Goal: Entertainment & Leisure: Browse casually

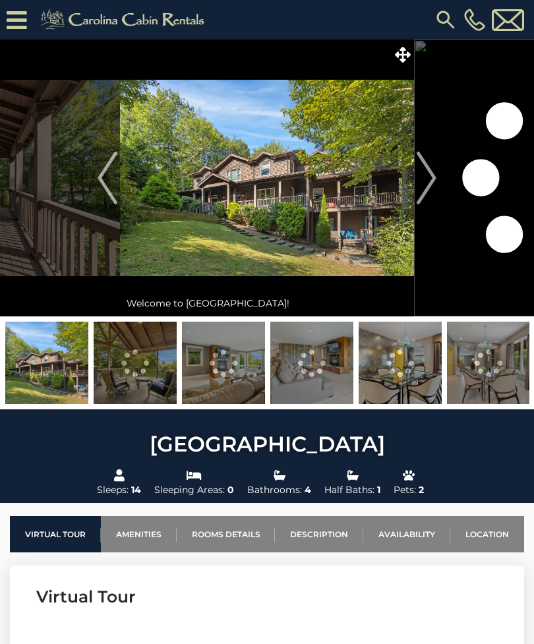
click at [406, 55] on icon at bounding box center [403, 55] width 16 height 16
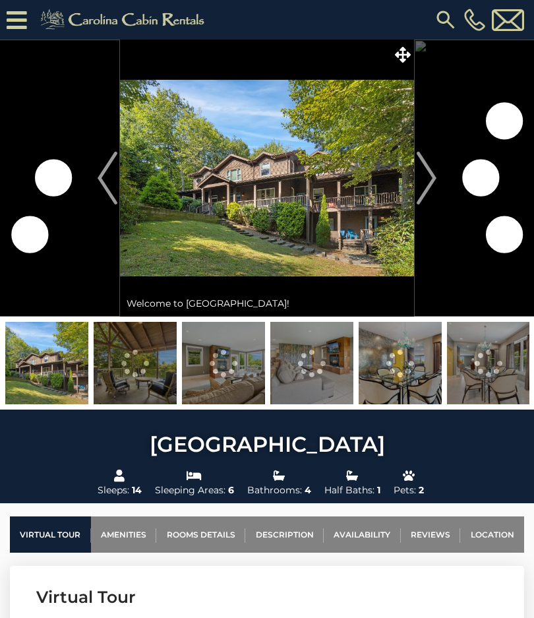
click at [400, 62] on icon at bounding box center [403, 55] width 16 height 16
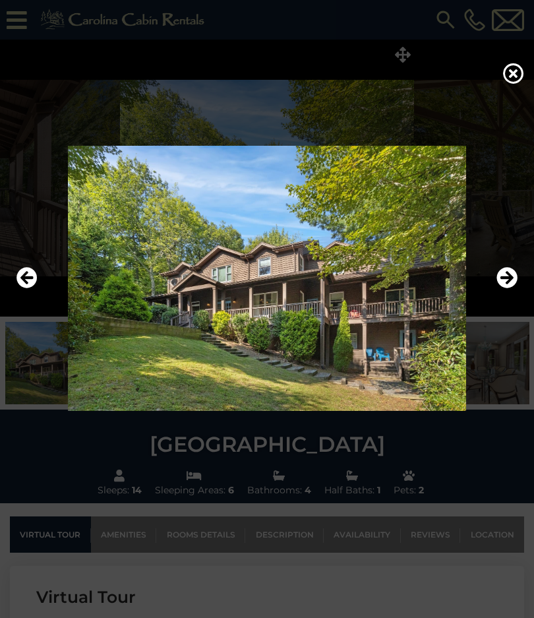
click at [510, 288] on icon "Next" at bounding box center [507, 277] width 21 height 21
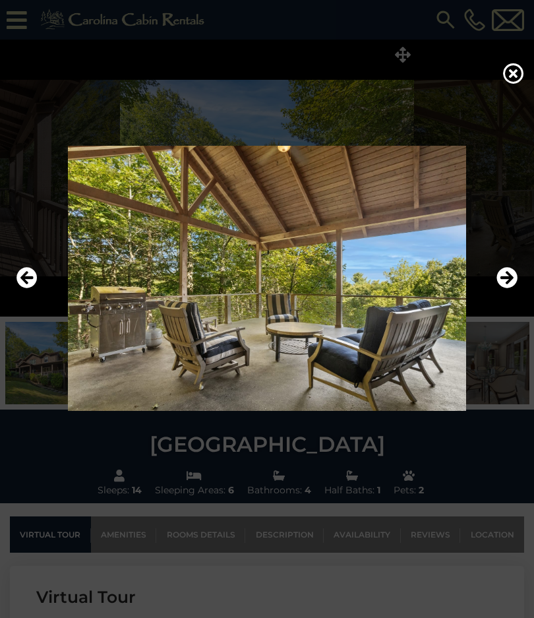
click at [504, 288] on icon "Next" at bounding box center [507, 277] width 21 height 21
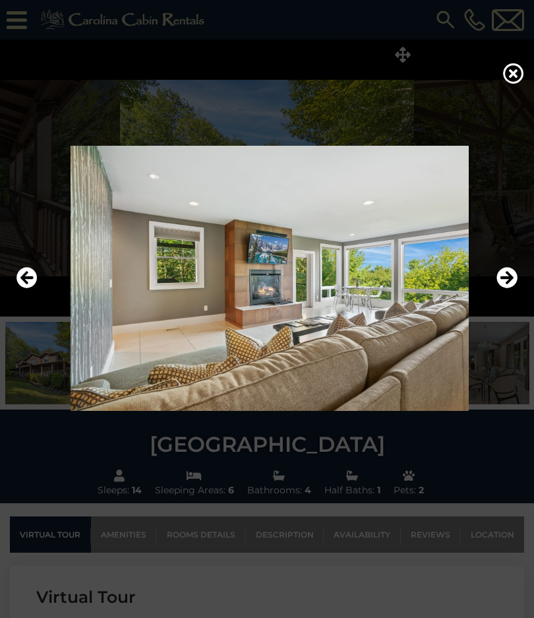
click at [16, 312] on img at bounding box center [270, 278] width 508 height 265
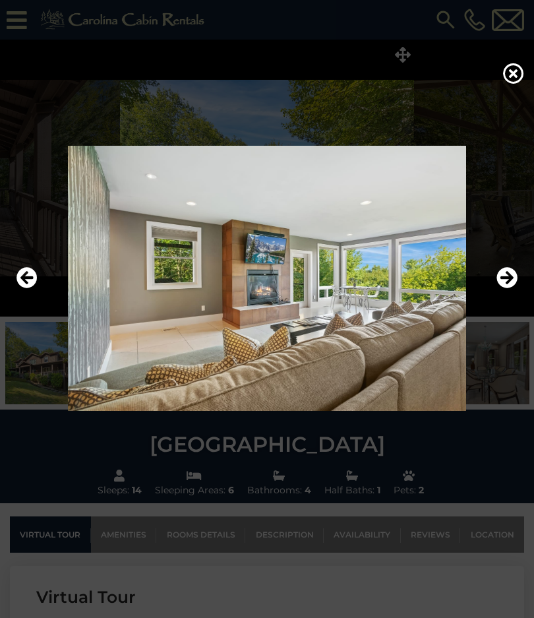
click at [22, 288] on icon "Previous" at bounding box center [26, 277] width 21 height 21
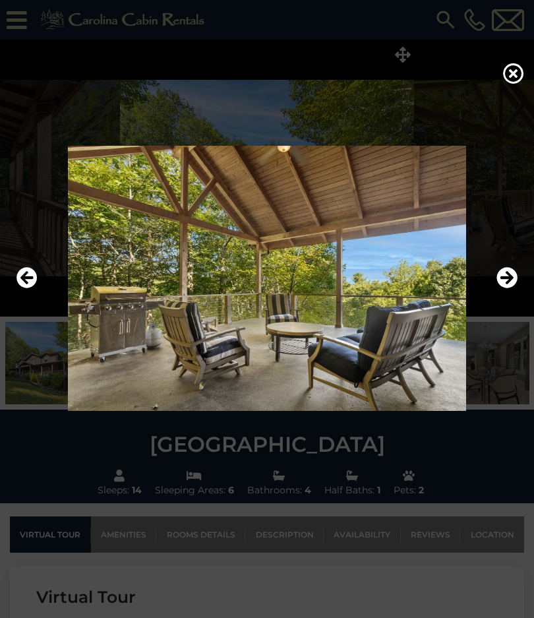
click at [505, 288] on icon "Next" at bounding box center [507, 277] width 21 height 21
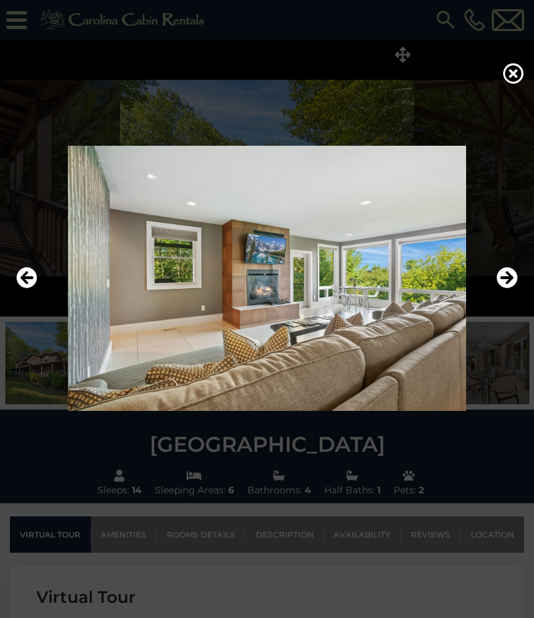
click at [503, 288] on icon "Next" at bounding box center [507, 277] width 21 height 21
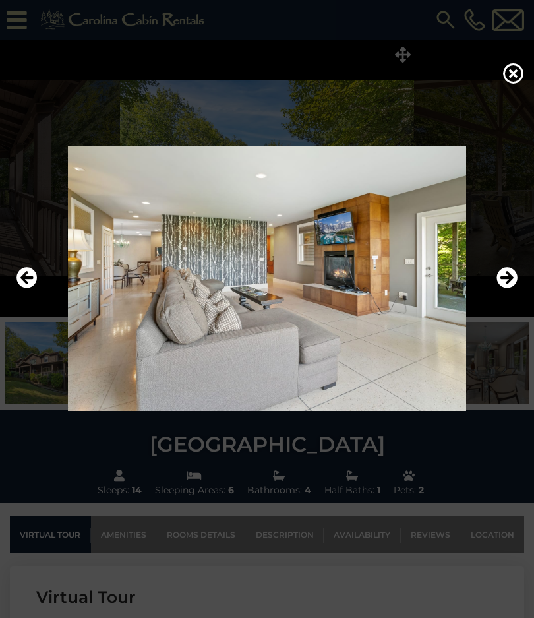
click at [505, 288] on icon "Next" at bounding box center [507, 277] width 21 height 21
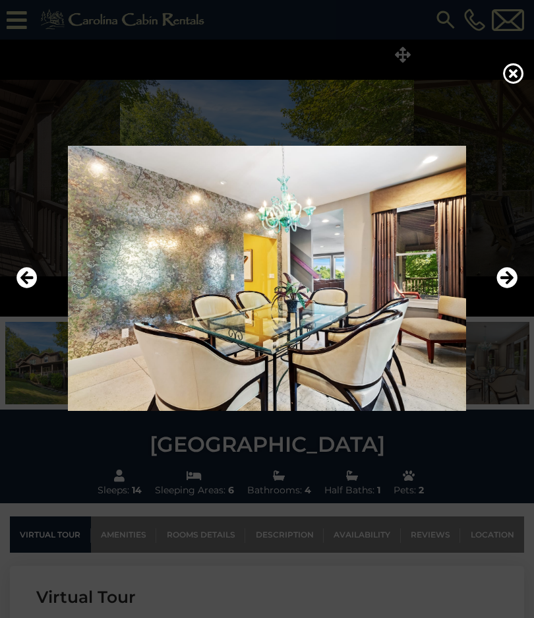
click at [19, 288] on icon "Previous" at bounding box center [26, 277] width 21 height 21
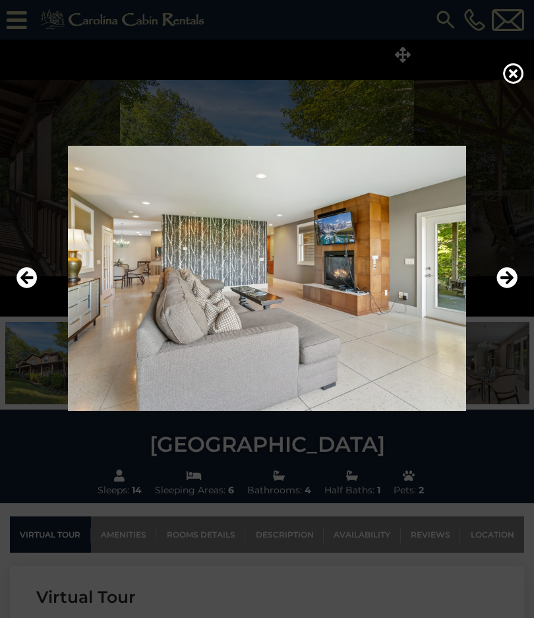
click at [427, 297] on img at bounding box center [267, 278] width 508 height 265
click at [421, 266] on img at bounding box center [267, 278] width 508 height 265
click at [437, 286] on img at bounding box center [267, 278] width 508 height 265
click at [437, 291] on img at bounding box center [267, 278] width 508 height 265
click at [509, 288] on icon "Next" at bounding box center [507, 277] width 21 height 21
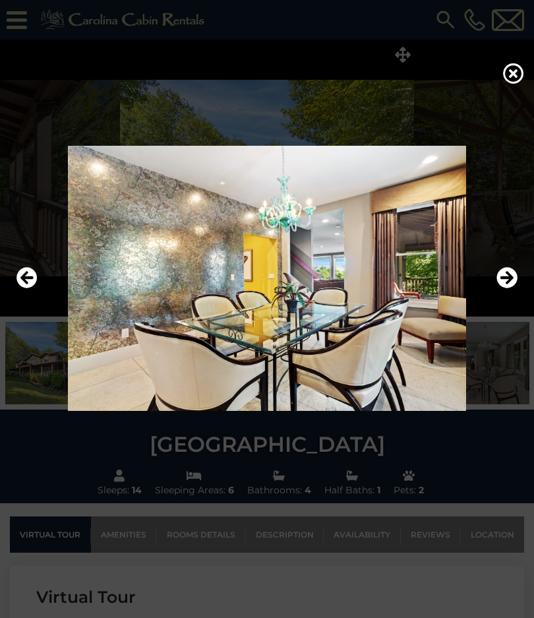
click at [506, 288] on icon "Next" at bounding box center [507, 277] width 21 height 21
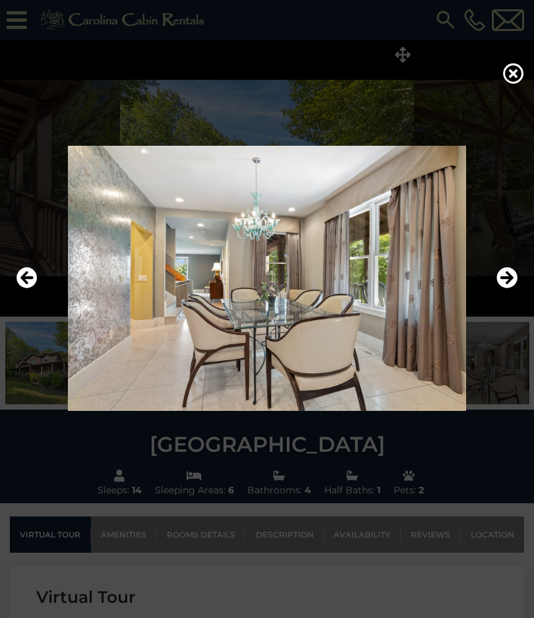
click at [22, 288] on icon "Previous" at bounding box center [26, 277] width 21 height 21
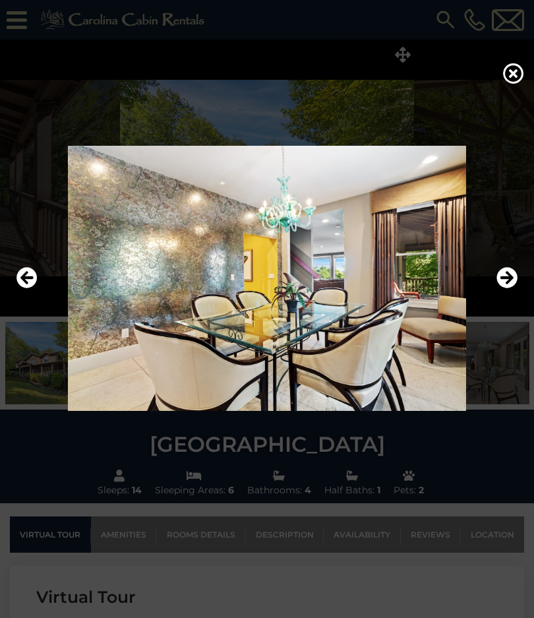
click at [21, 288] on icon "Previous" at bounding box center [26, 277] width 21 height 21
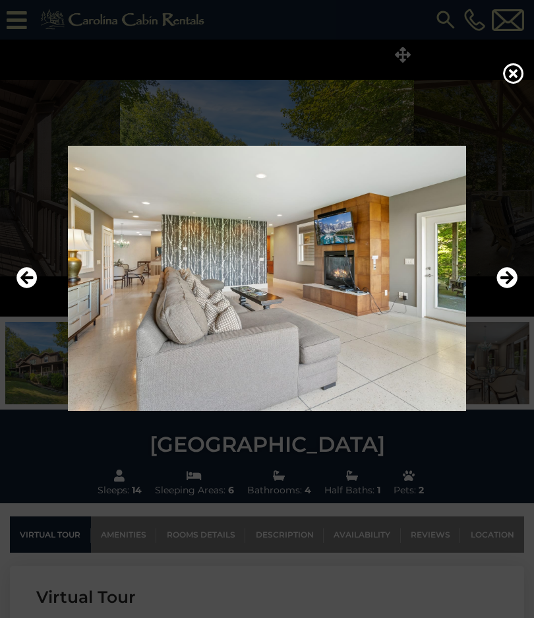
click at [506, 288] on icon "Next" at bounding box center [507, 277] width 21 height 21
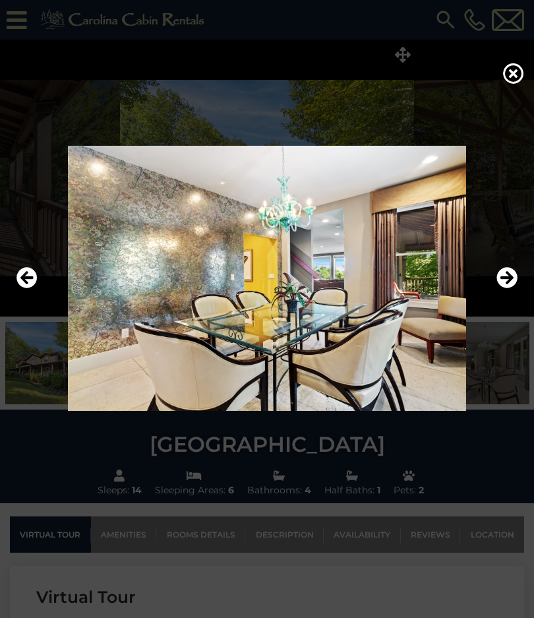
click at [503, 288] on icon "Next" at bounding box center [507, 277] width 21 height 21
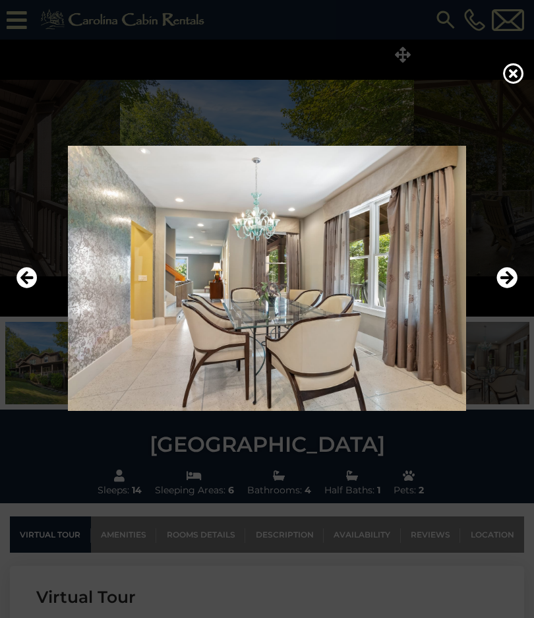
click at [509, 288] on icon "Next" at bounding box center [507, 277] width 21 height 21
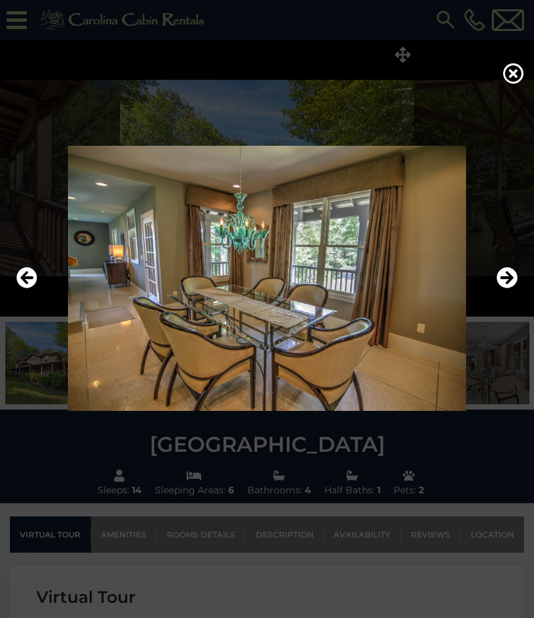
click at [509, 288] on icon "Next" at bounding box center [507, 277] width 21 height 21
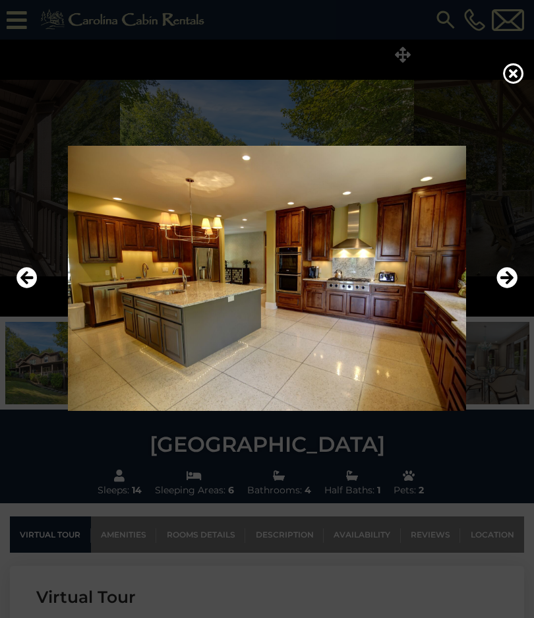
click at [510, 288] on icon "Next" at bounding box center [507, 277] width 21 height 21
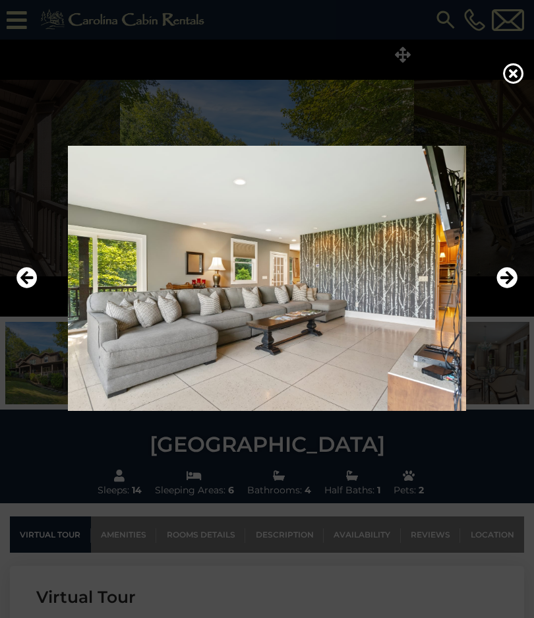
click at [508, 288] on icon "Next" at bounding box center [507, 277] width 21 height 21
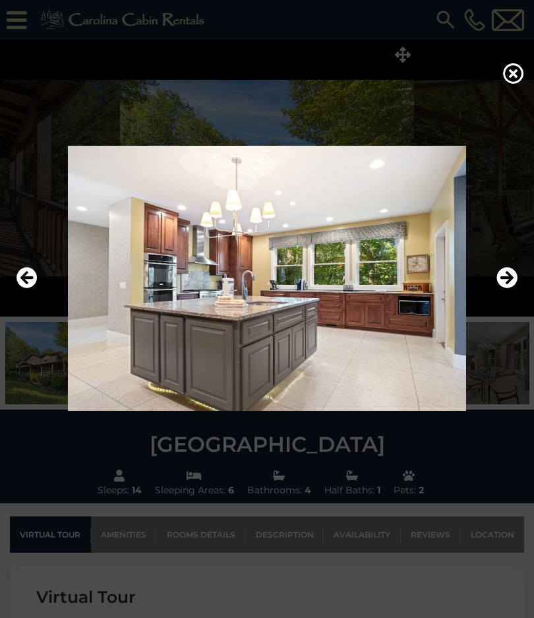
click at [502, 288] on icon "Next" at bounding box center [507, 277] width 21 height 21
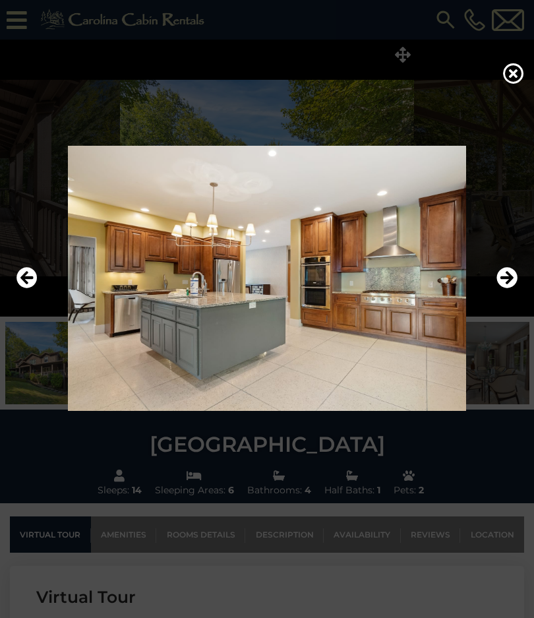
click at [506, 288] on icon "Next" at bounding box center [507, 277] width 21 height 21
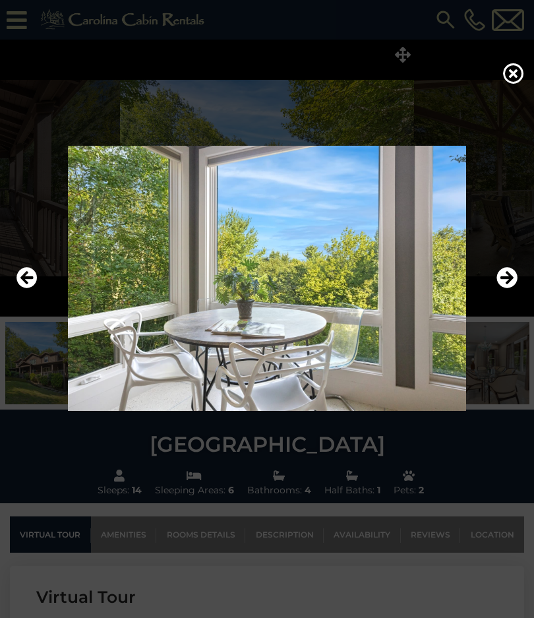
click at [508, 288] on icon "Next" at bounding box center [507, 277] width 21 height 21
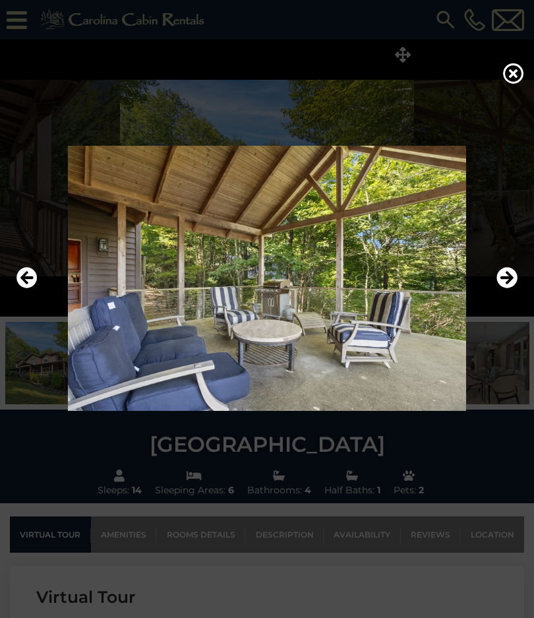
click at [506, 288] on icon "Next" at bounding box center [507, 277] width 21 height 21
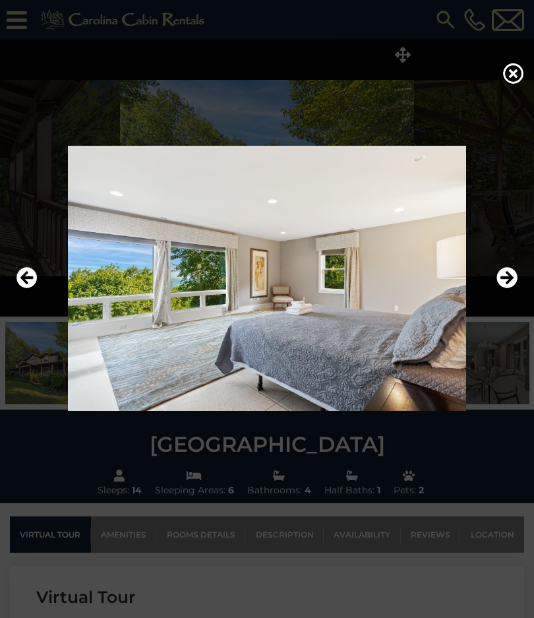
click at [505, 288] on icon "Next" at bounding box center [507, 277] width 21 height 21
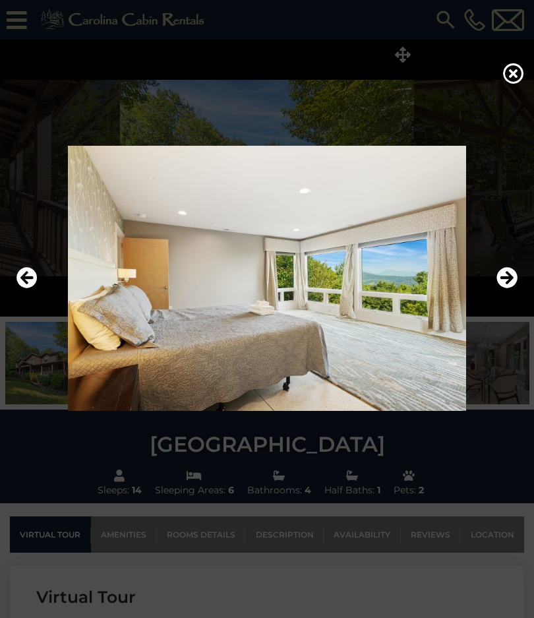
click at [508, 288] on icon "Next" at bounding box center [507, 277] width 21 height 21
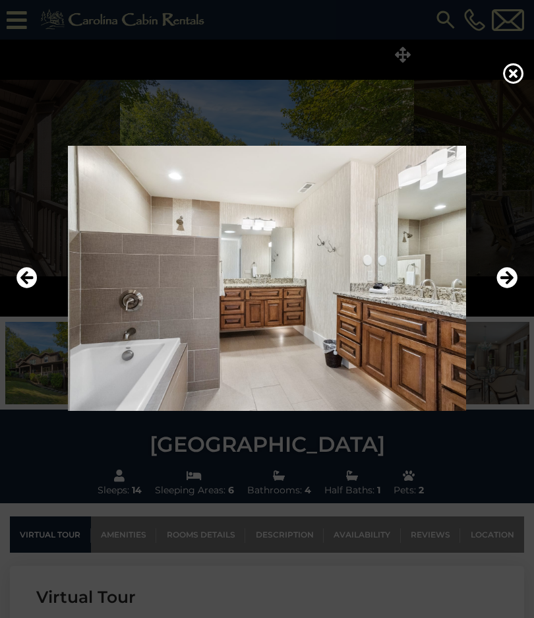
click at [508, 288] on icon "Next" at bounding box center [507, 277] width 21 height 21
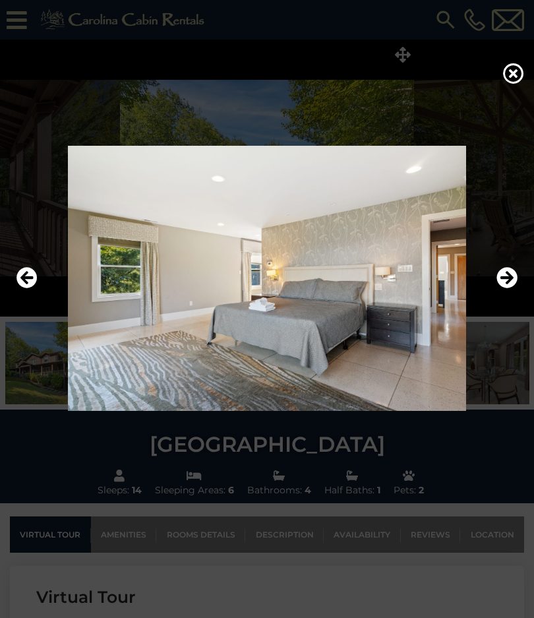
click at [508, 288] on icon "Next" at bounding box center [507, 277] width 21 height 21
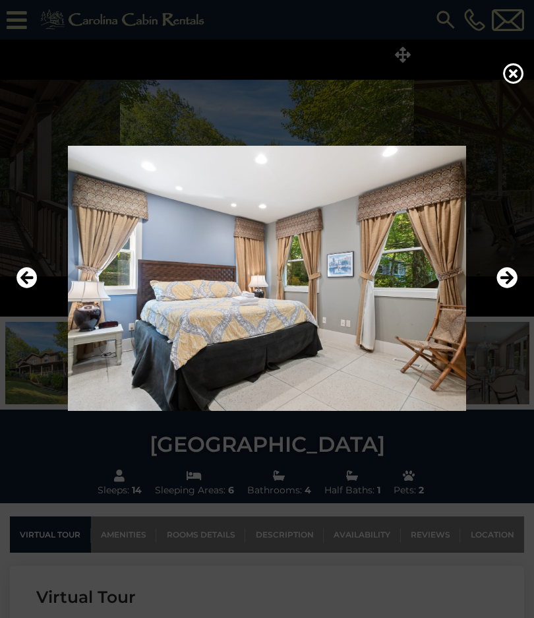
click at [506, 288] on icon "Next" at bounding box center [507, 277] width 21 height 21
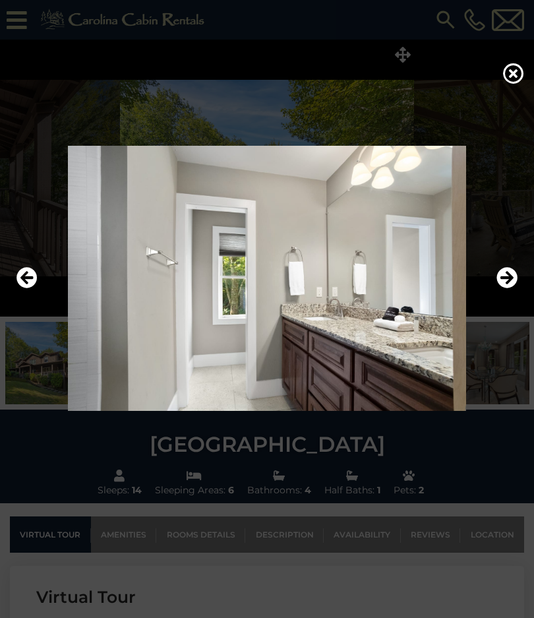
click at [504, 288] on icon "Next" at bounding box center [507, 277] width 21 height 21
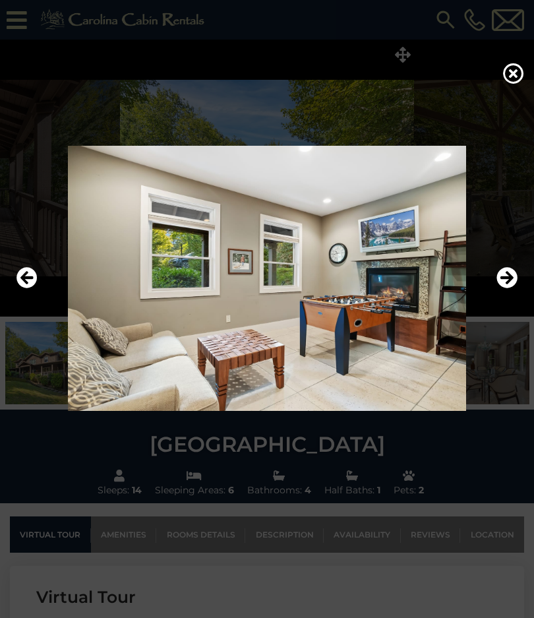
click at [505, 288] on icon "Next" at bounding box center [507, 277] width 21 height 21
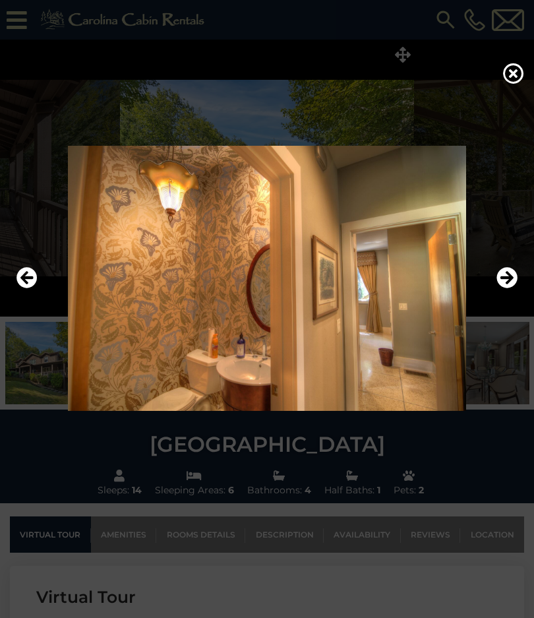
click at [505, 288] on icon "Next" at bounding box center [507, 277] width 21 height 21
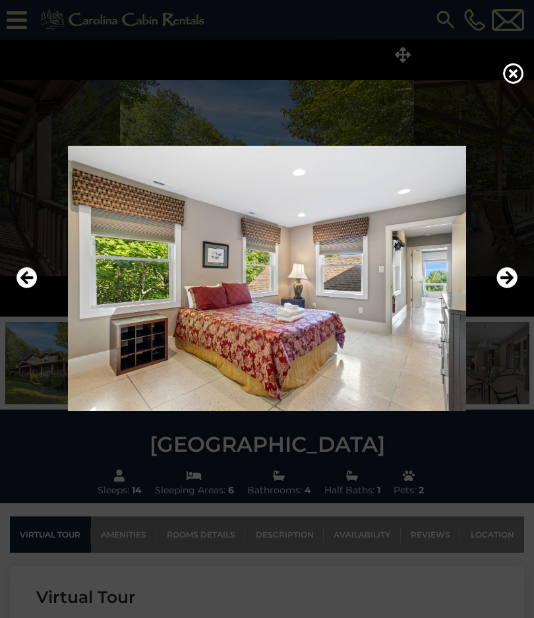
click at [507, 288] on icon "Next" at bounding box center [507, 277] width 21 height 21
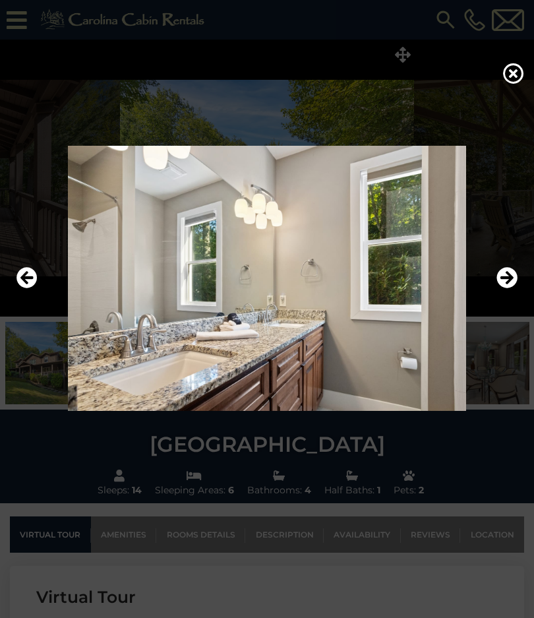
click at [508, 288] on icon "Next" at bounding box center [507, 277] width 21 height 21
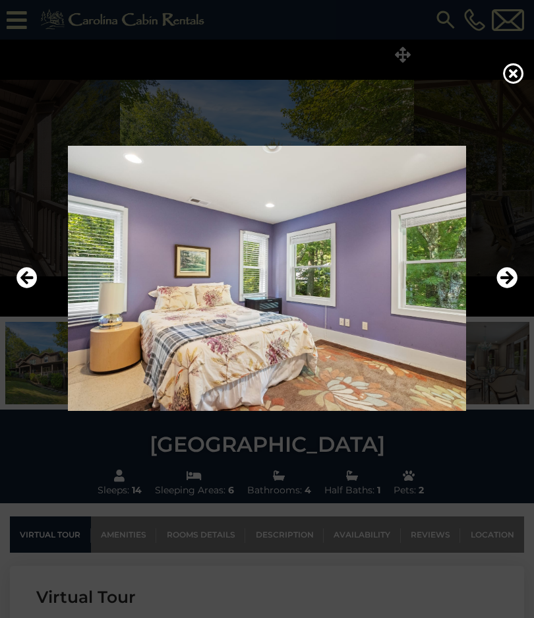
click at [508, 288] on icon "Next" at bounding box center [507, 277] width 21 height 21
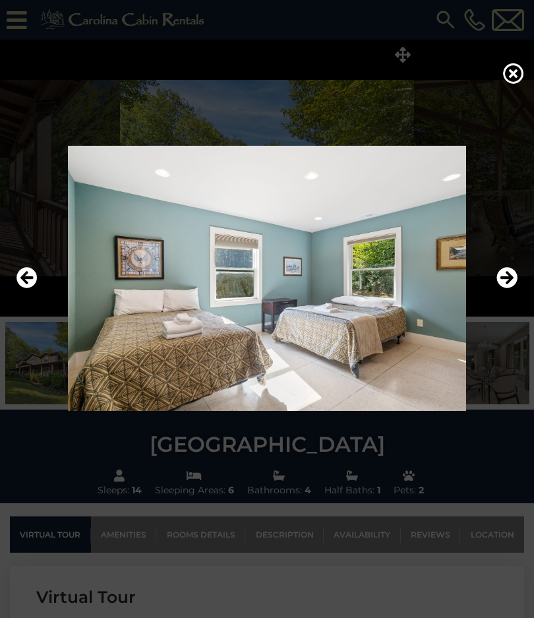
click at [509, 288] on icon "Next" at bounding box center [507, 277] width 21 height 21
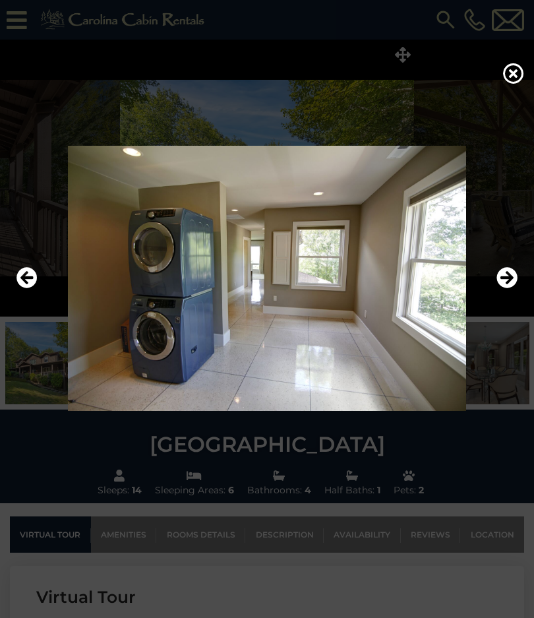
click at [505, 288] on icon "Next" at bounding box center [507, 277] width 21 height 21
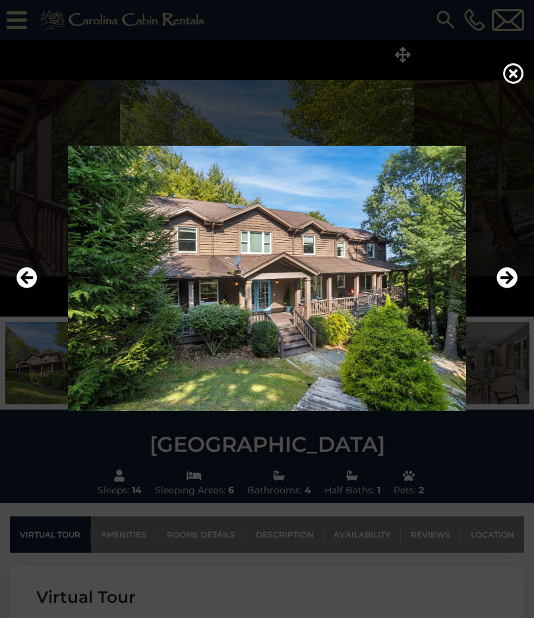
click at [510, 288] on icon "Next" at bounding box center [507, 277] width 21 height 21
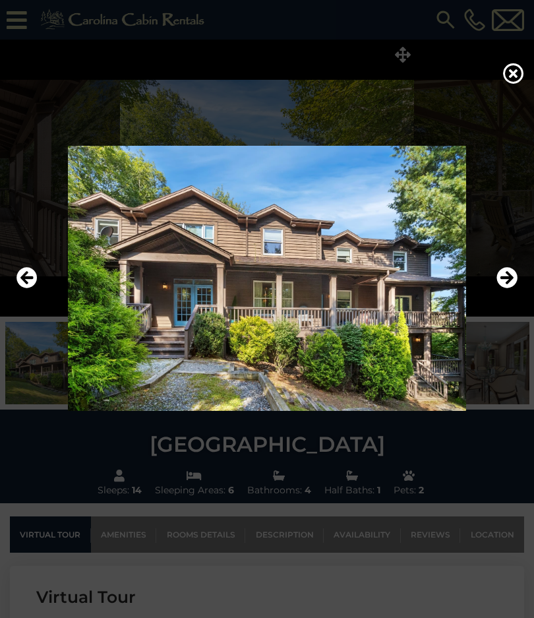
click at [508, 288] on icon "Next" at bounding box center [507, 277] width 21 height 21
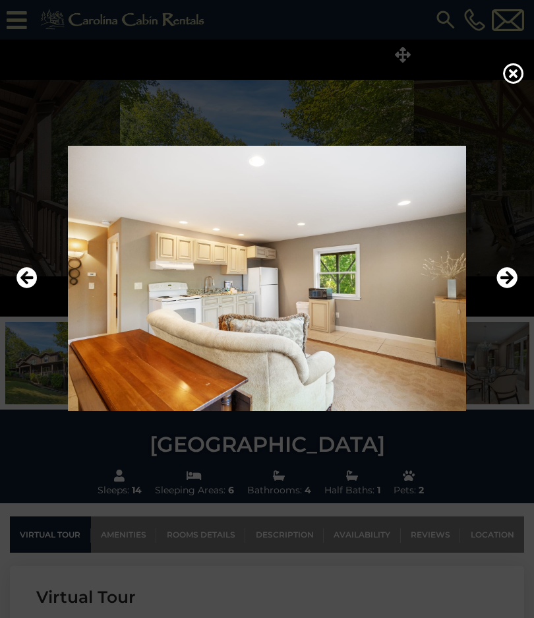
click at [510, 288] on icon "Next" at bounding box center [507, 277] width 21 height 21
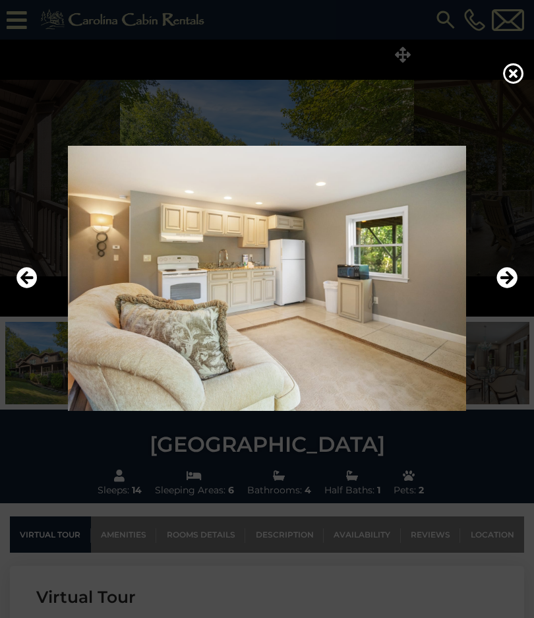
click at [508, 288] on icon "Next" at bounding box center [507, 277] width 21 height 21
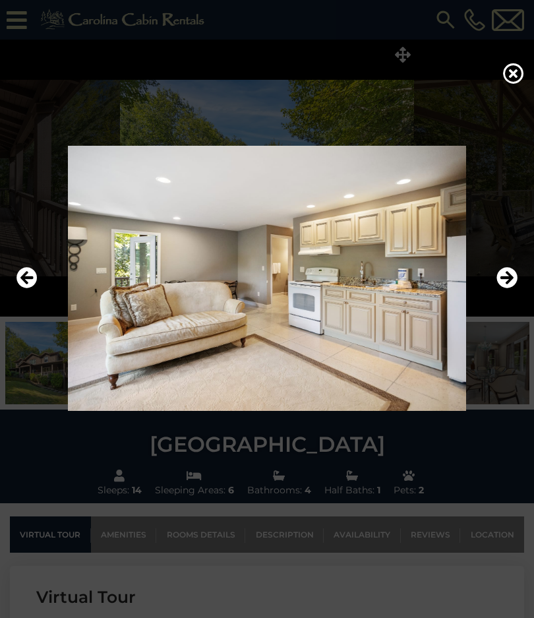
click at [506, 288] on icon "Next" at bounding box center [507, 277] width 21 height 21
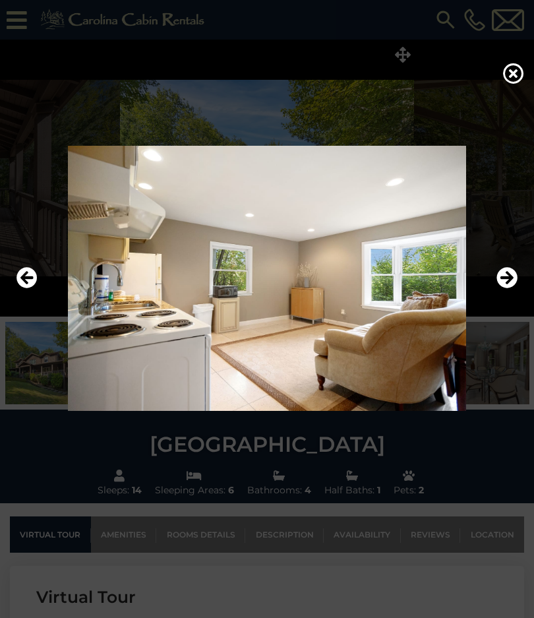
click at [510, 288] on icon "Next" at bounding box center [507, 277] width 21 height 21
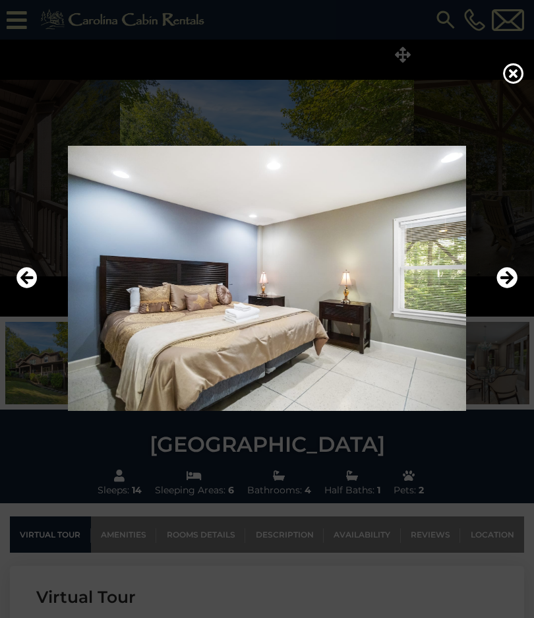
click at [508, 288] on icon "Next" at bounding box center [507, 277] width 21 height 21
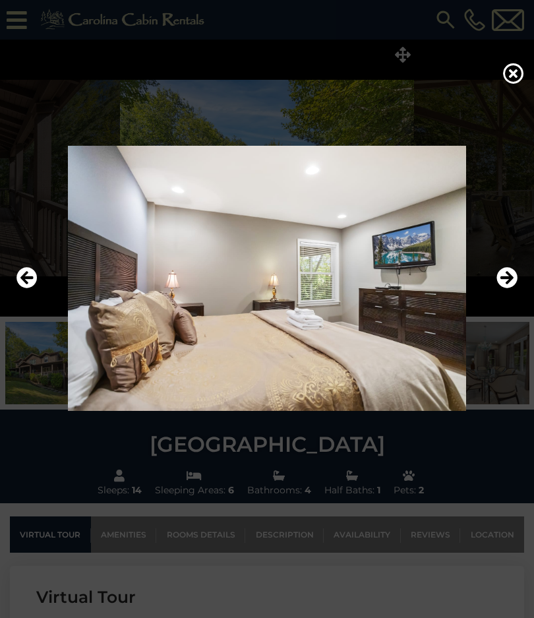
click at [512, 288] on icon "Next" at bounding box center [507, 277] width 21 height 21
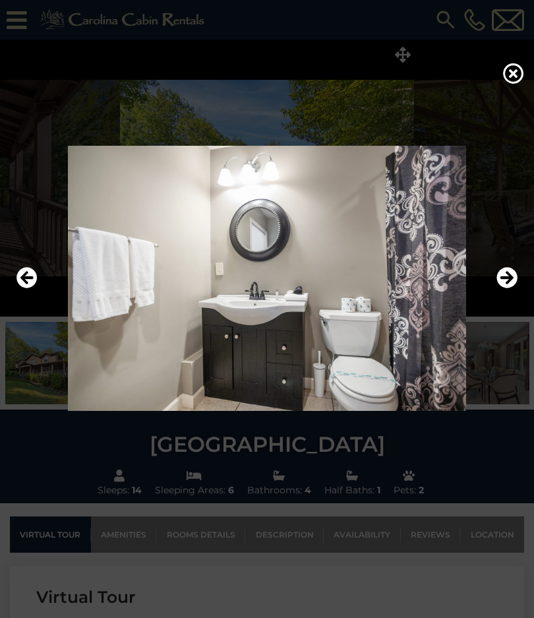
click at [511, 288] on icon "Next" at bounding box center [507, 277] width 21 height 21
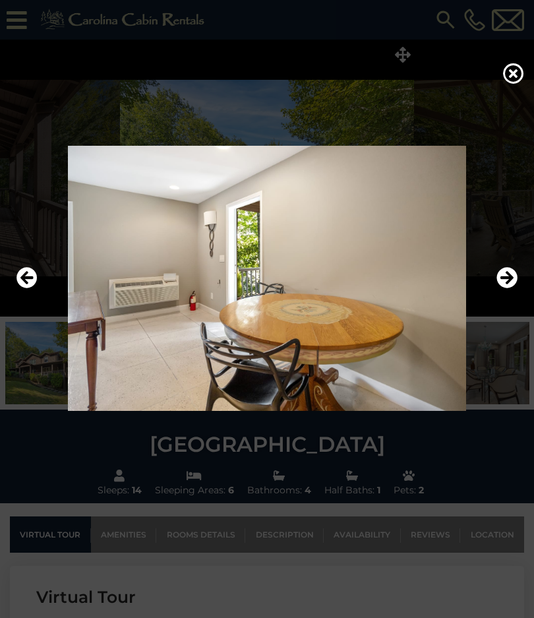
click at [505, 288] on icon "Next" at bounding box center [507, 277] width 21 height 21
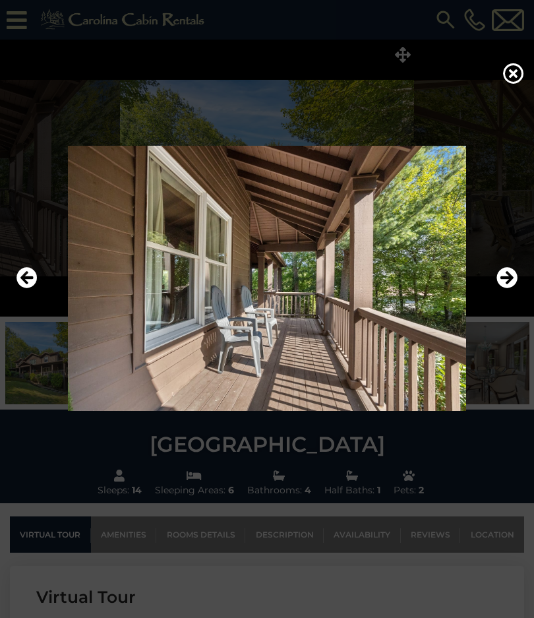
click at [508, 288] on icon "Next" at bounding box center [507, 277] width 21 height 21
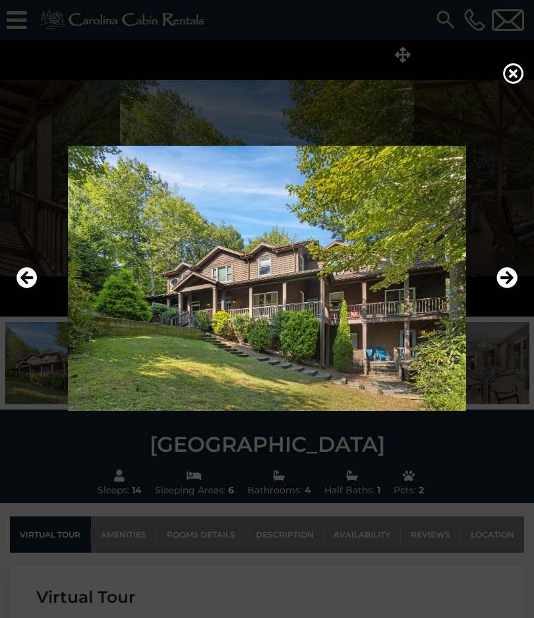
click at [508, 288] on icon "Next" at bounding box center [507, 277] width 21 height 21
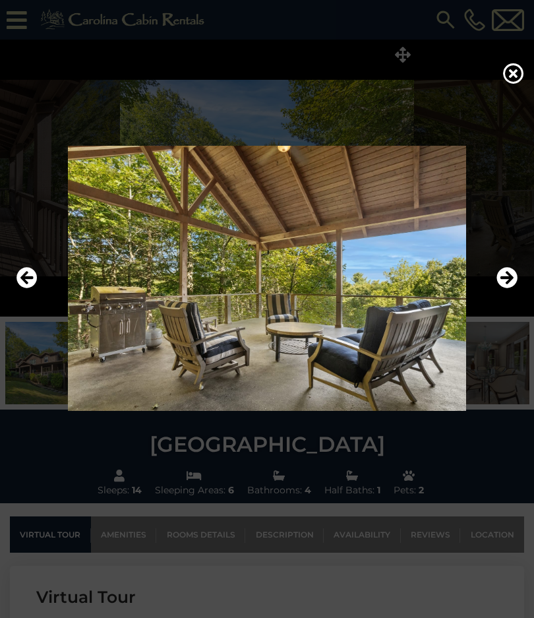
click at [508, 84] on icon at bounding box center [513, 73] width 21 height 21
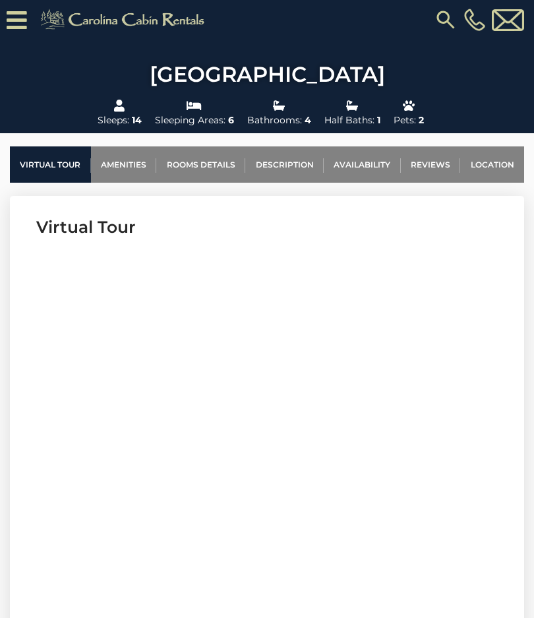
scroll to position [399, 0]
